Goal: Use online tool/utility: Utilize a website feature to perform a specific function

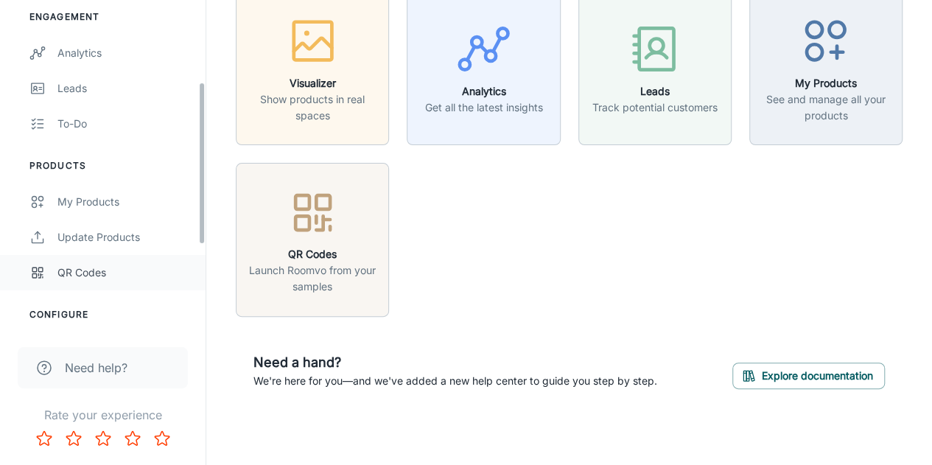
scroll to position [295, 0]
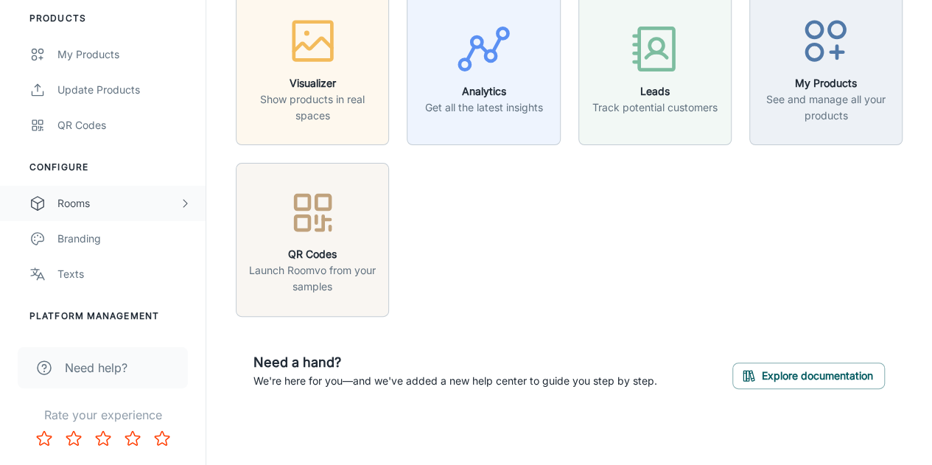
click at [99, 199] on div "Rooms" at bounding box center [118, 203] width 122 height 16
click at [115, 241] on div "My Rooms" at bounding box center [123, 238] width 133 height 16
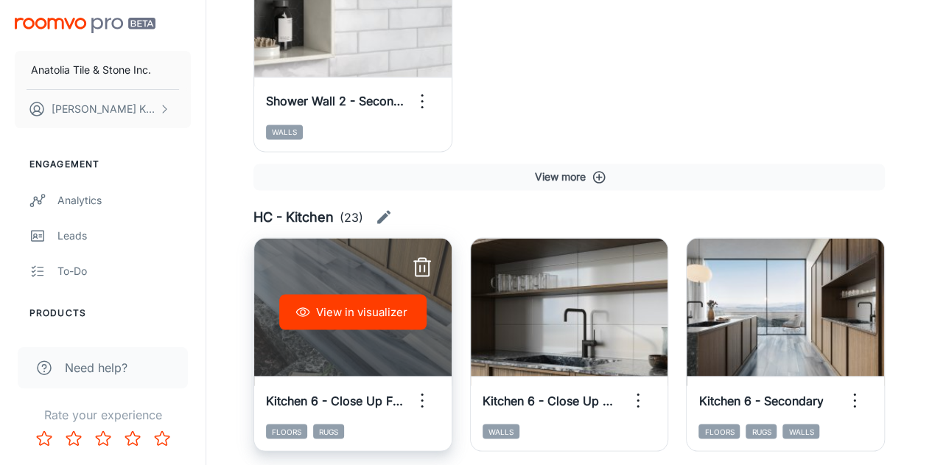
scroll to position [1399, 0]
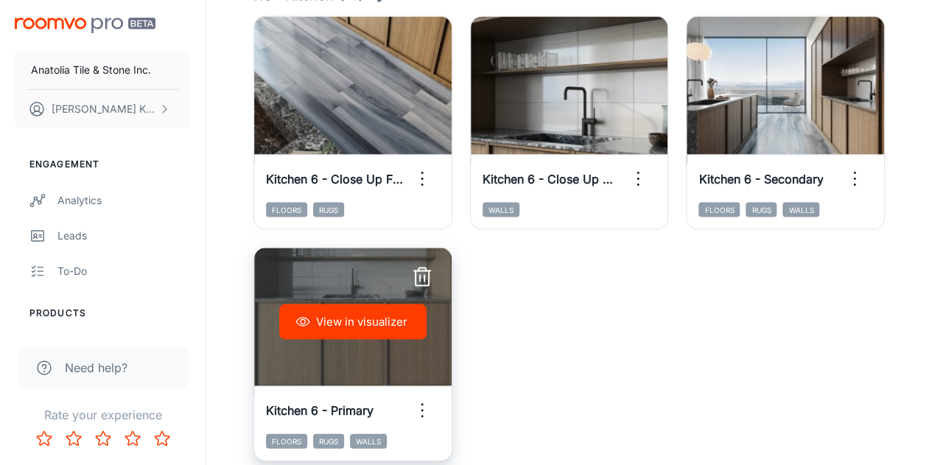
click at [360, 319] on button "View in visualizer" at bounding box center [352, 321] width 147 height 35
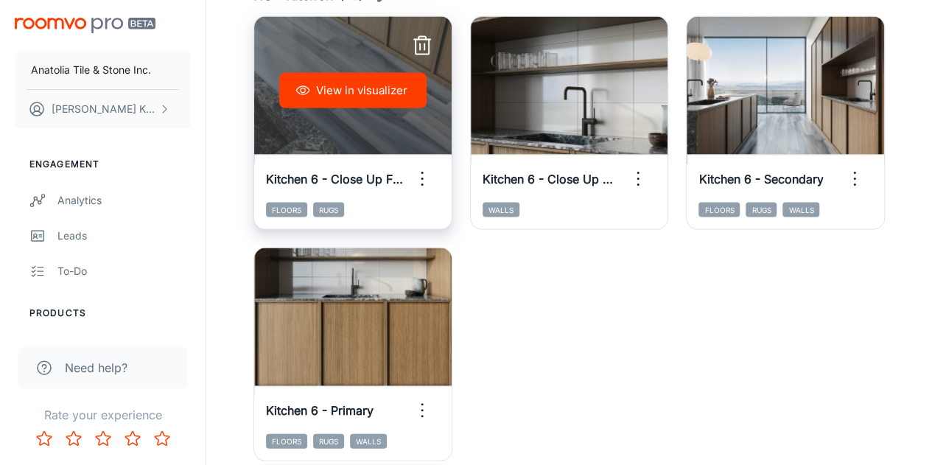
click at [334, 85] on button "View in visualizer" at bounding box center [352, 90] width 147 height 35
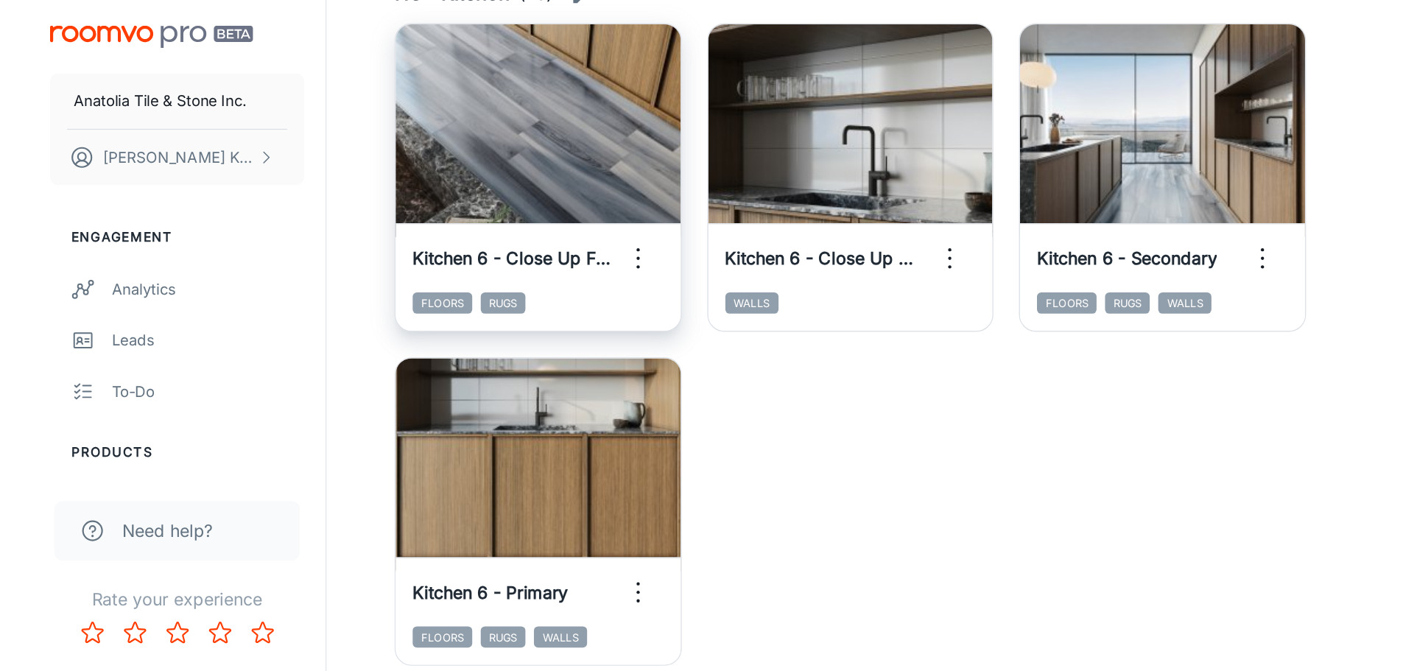
scroll to position [904, 0]
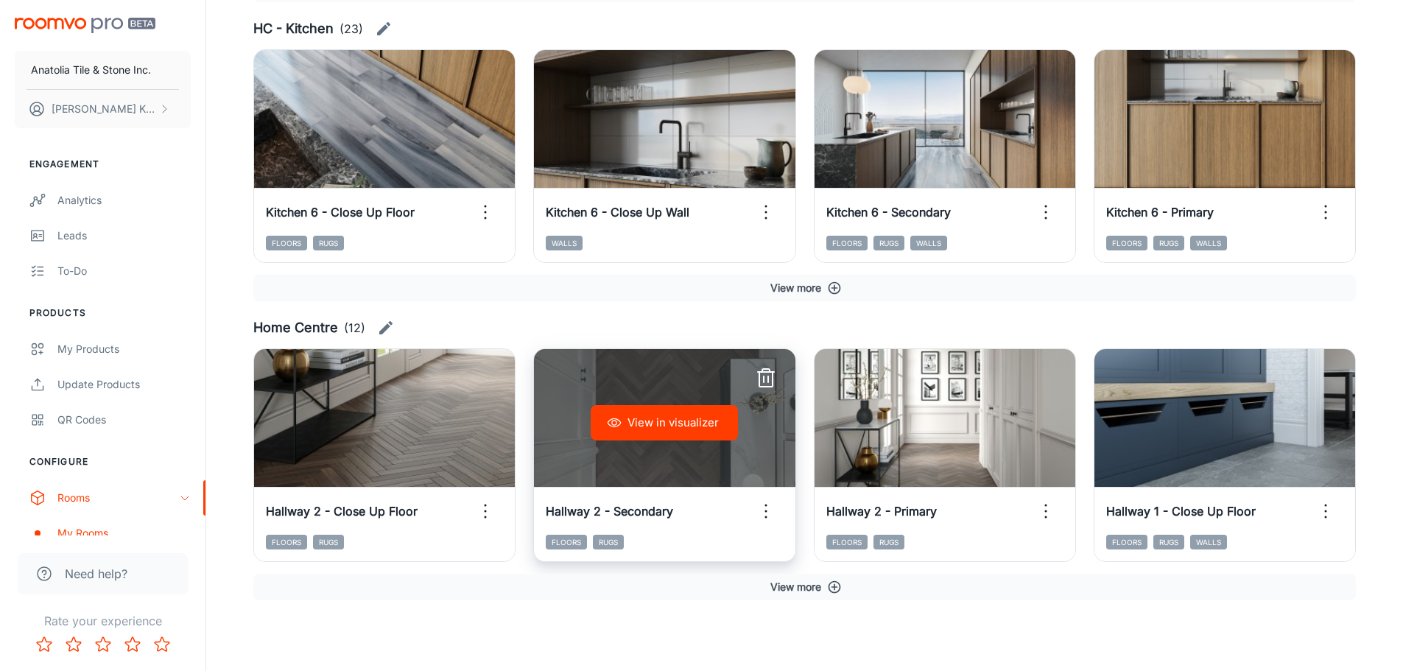
click at [670, 423] on button "View in visualizer" at bounding box center [664, 422] width 147 height 35
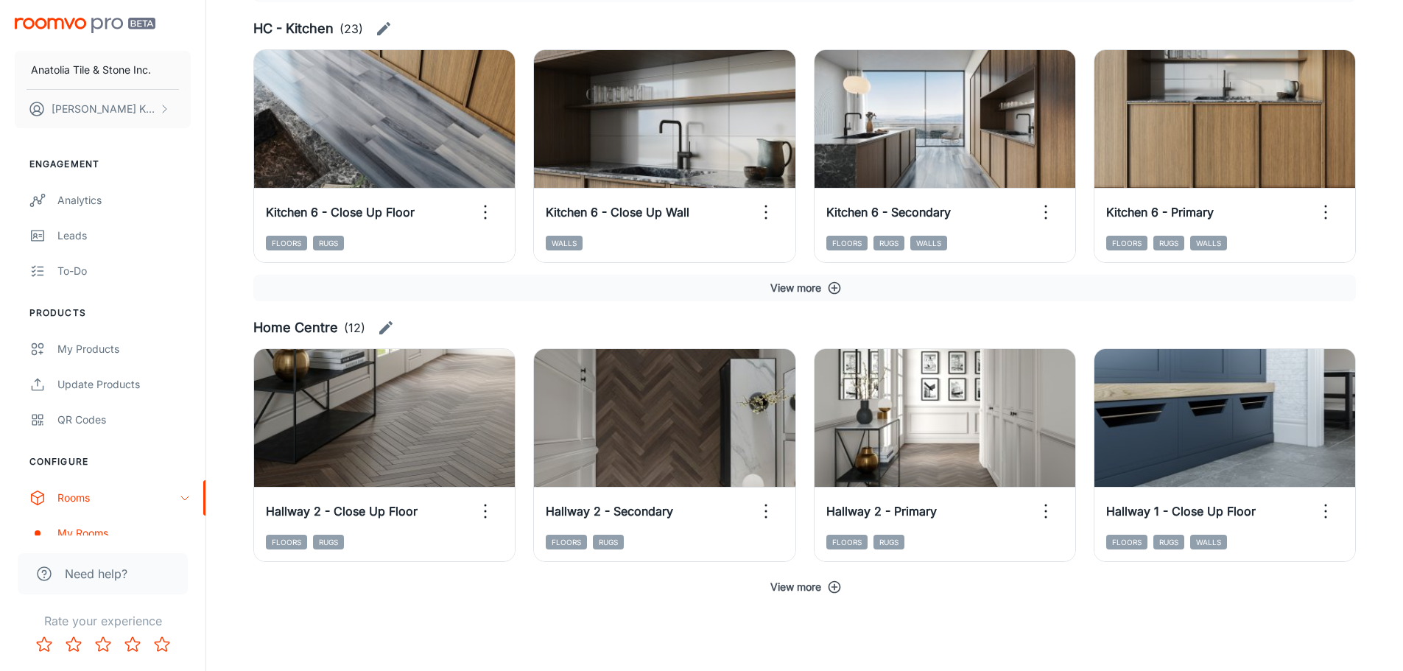
click at [795, 464] on button "View more" at bounding box center [804, 587] width 1102 height 27
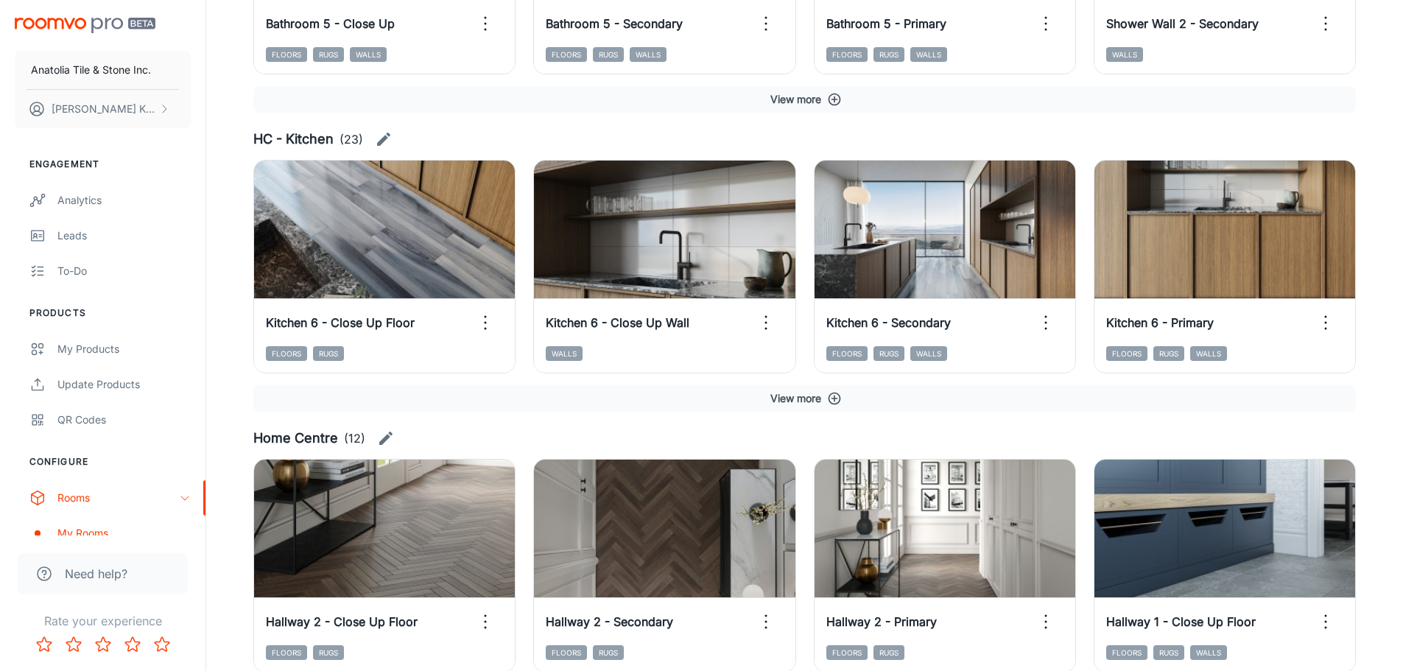
scroll to position [777, 0]
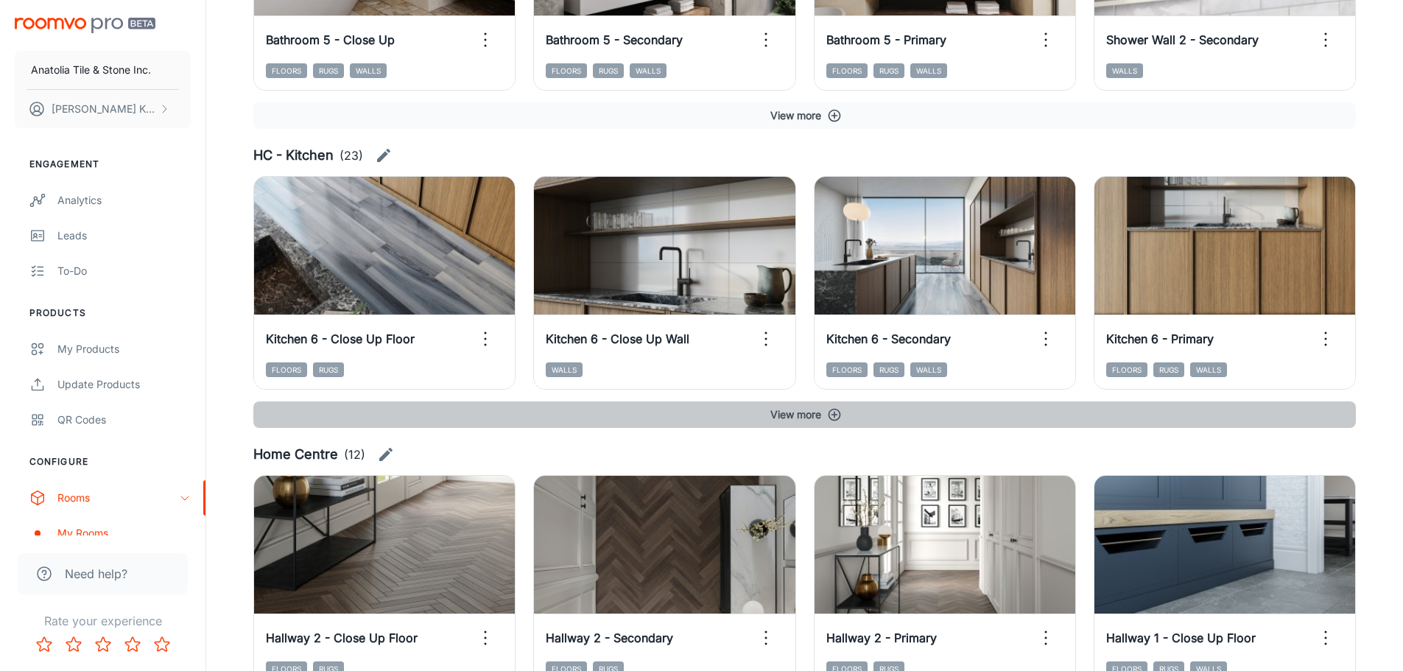
click at [834, 408] on icon "button" at bounding box center [834, 414] width 15 height 15
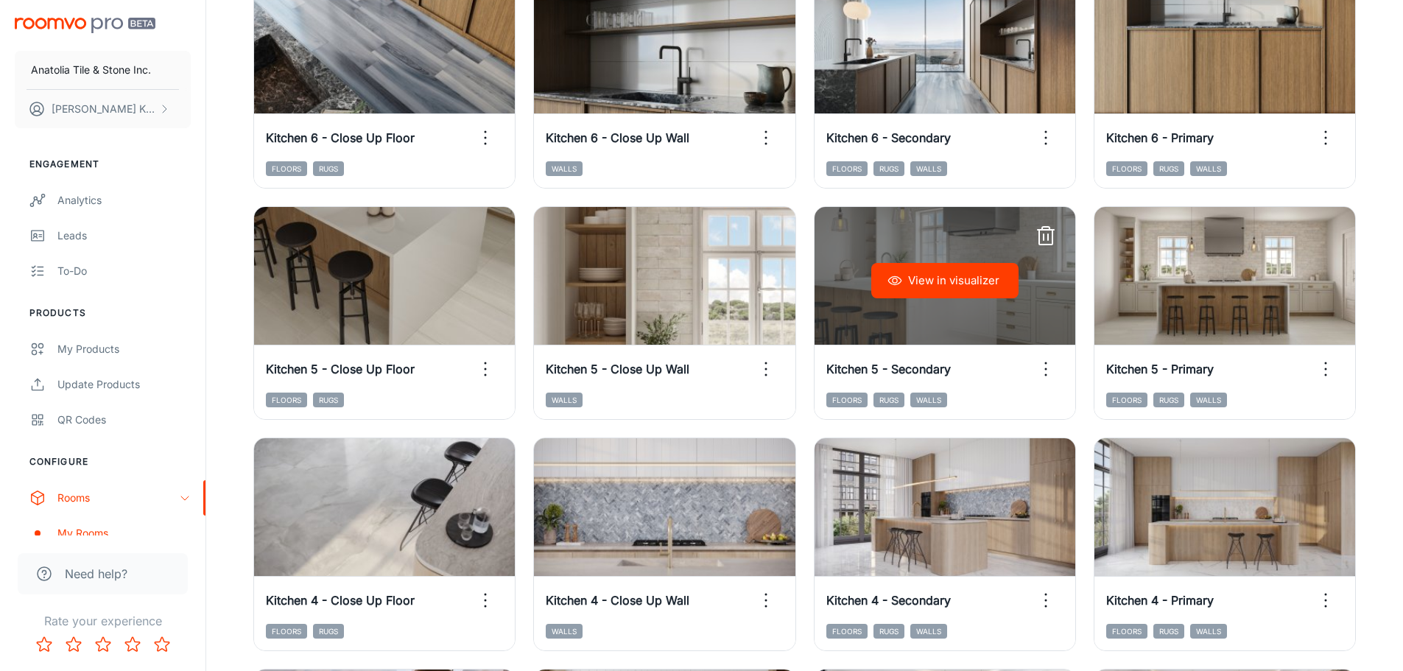
scroll to position [998, 0]
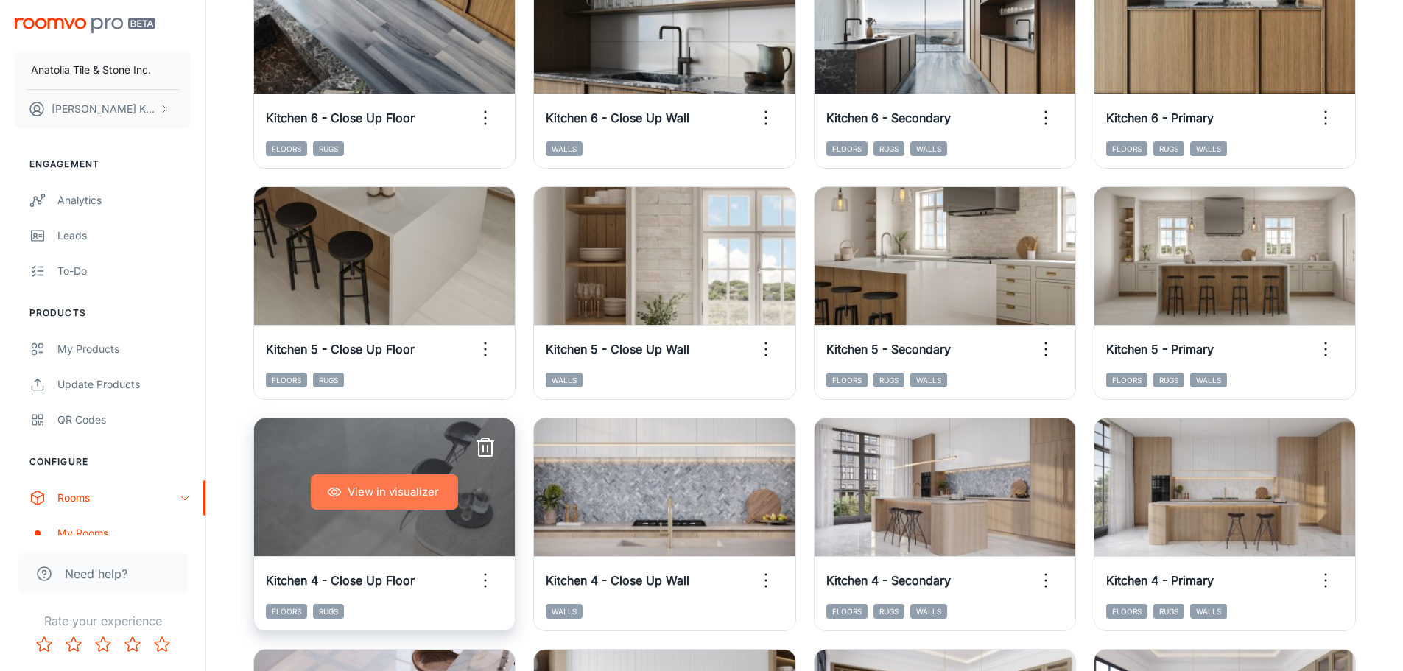
click at [356, 464] on button "View in visualizer" at bounding box center [384, 491] width 147 height 35
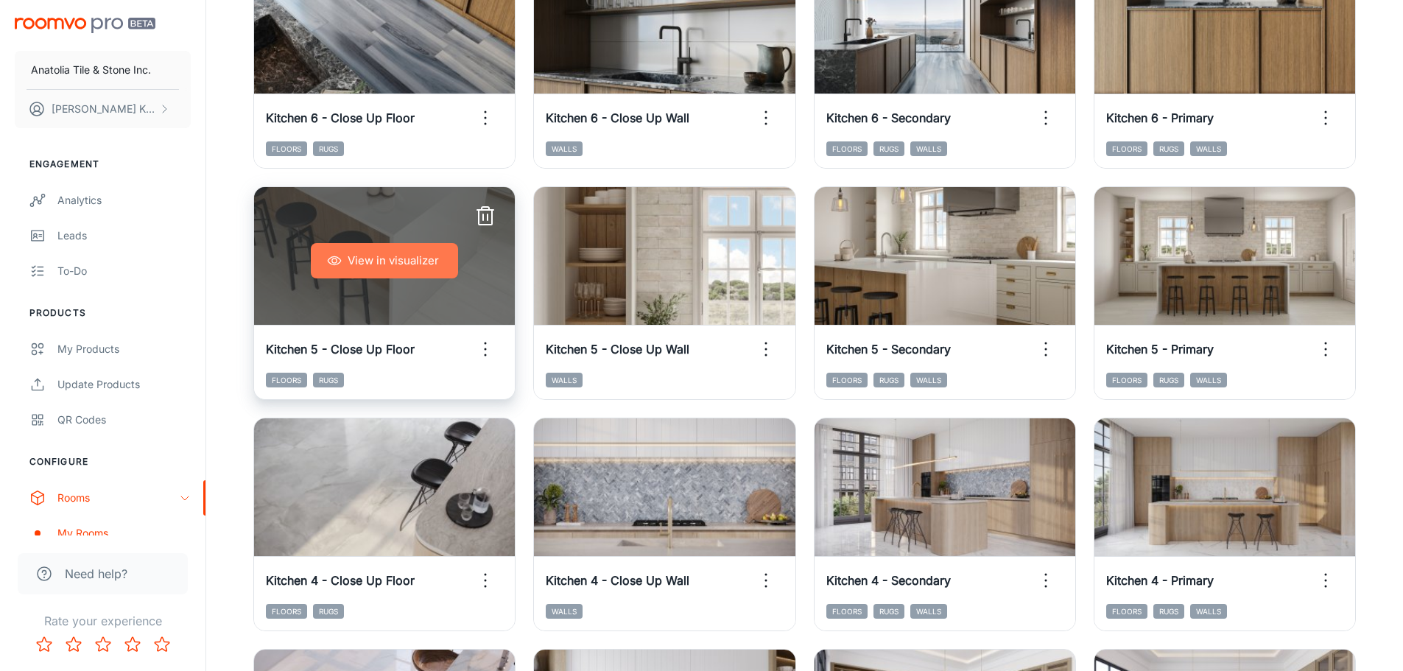
click at [408, 269] on button "View in visualizer" at bounding box center [384, 260] width 147 height 35
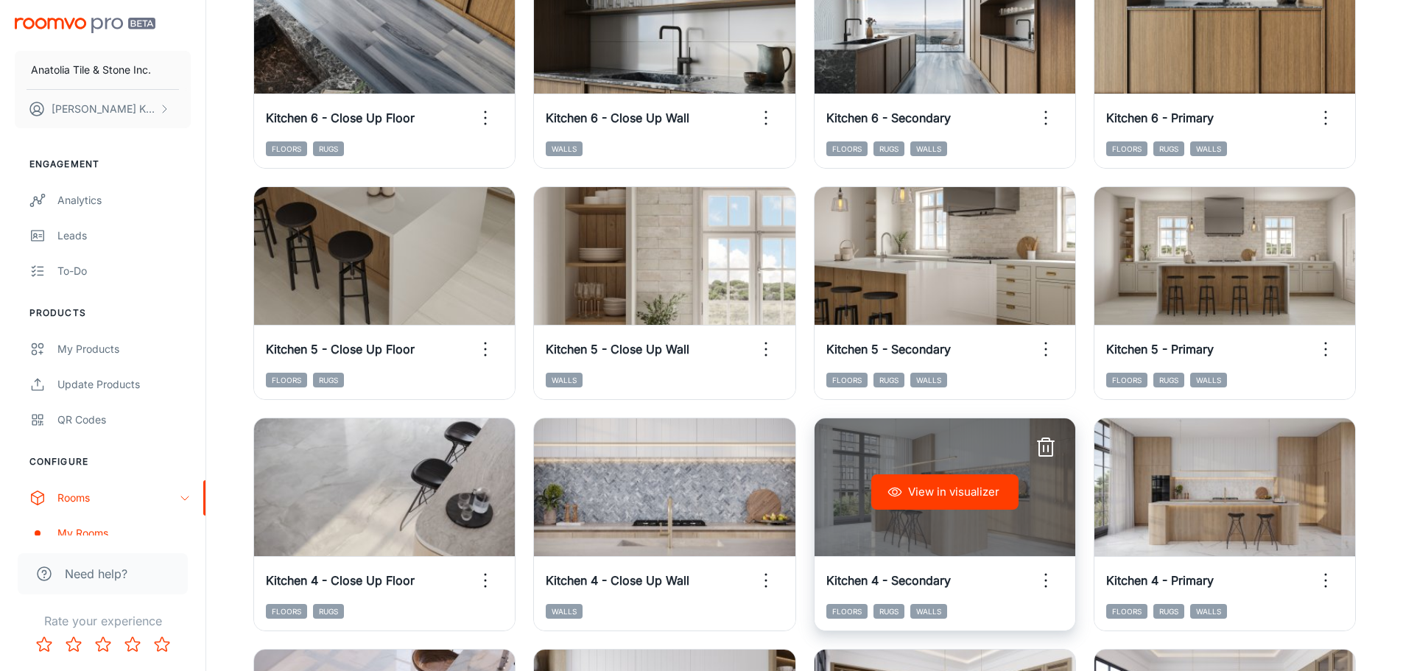
click at [940, 464] on button "View in visualizer" at bounding box center [944, 491] width 147 height 35
